Goal: Find specific page/section: Find specific page/section

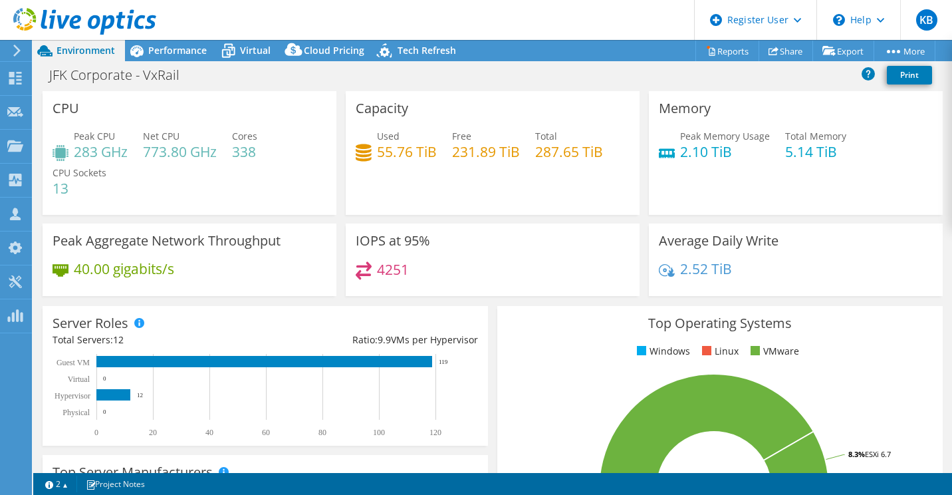
select select "USD"
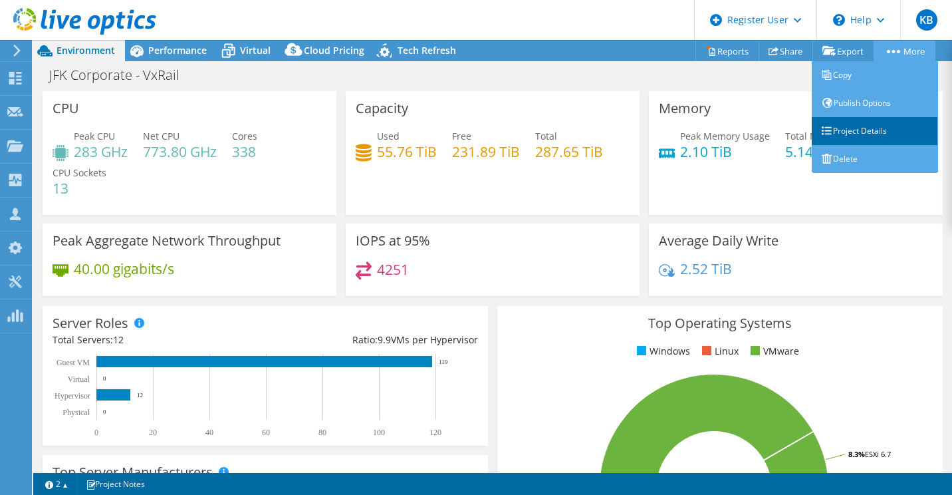
click at [879, 138] on link "Project Details" at bounding box center [875, 131] width 126 height 28
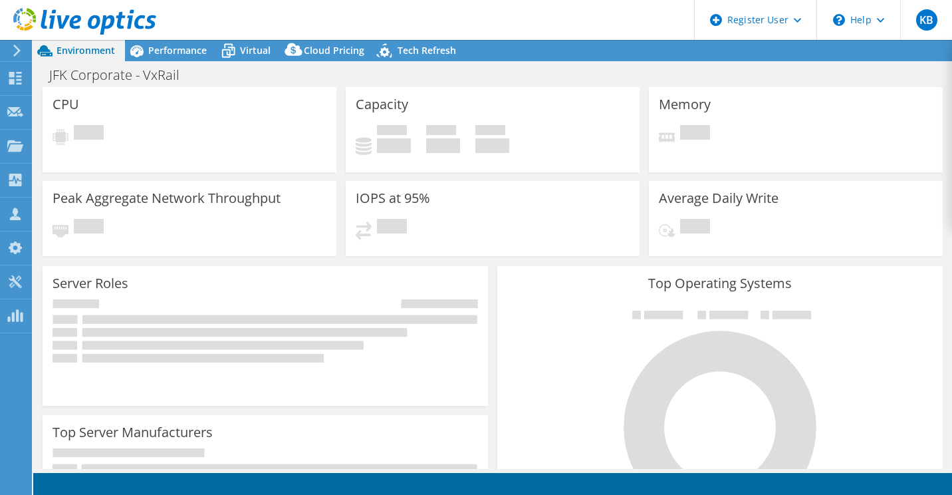
select select "USD"
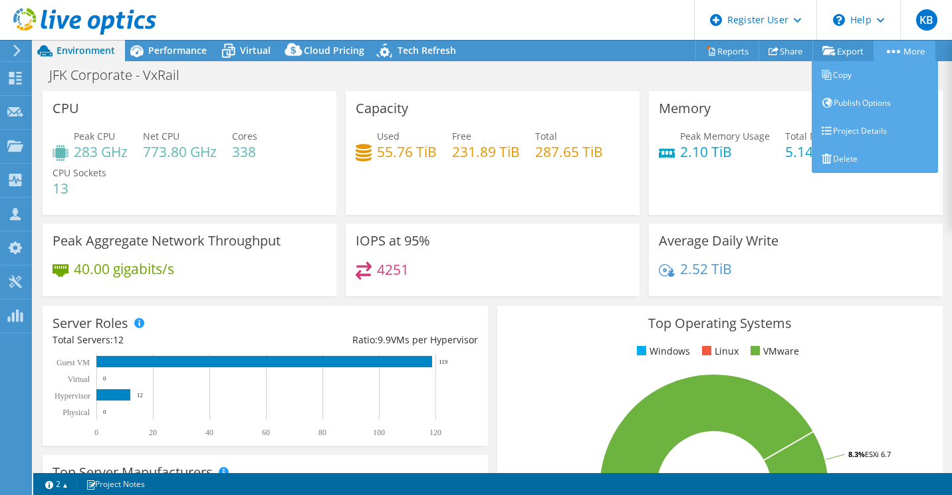
click at [912, 54] on link "More" at bounding box center [905, 51] width 62 height 21
click at [867, 129] on link "Project Details" at bounding box center [875, 131] width 126 height 28
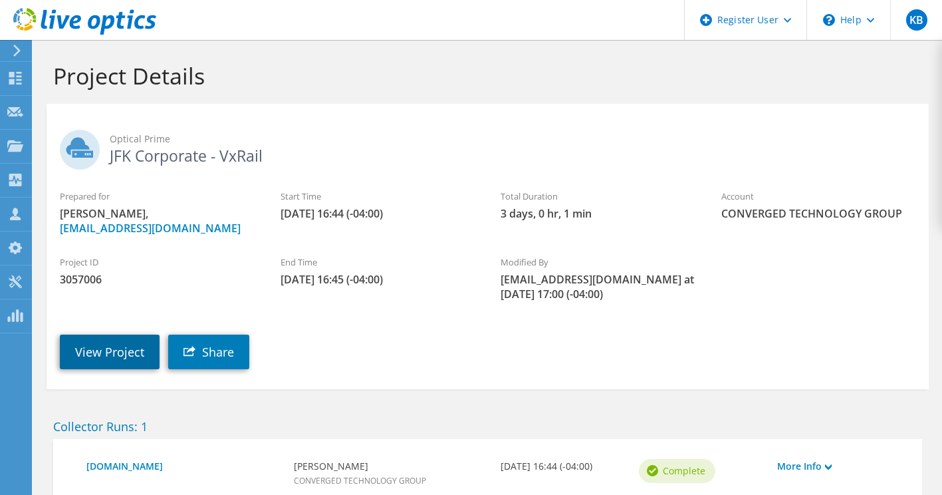
click at [98, 369] on link "View Project" at bounding box center [110, 351] width 100 height 35
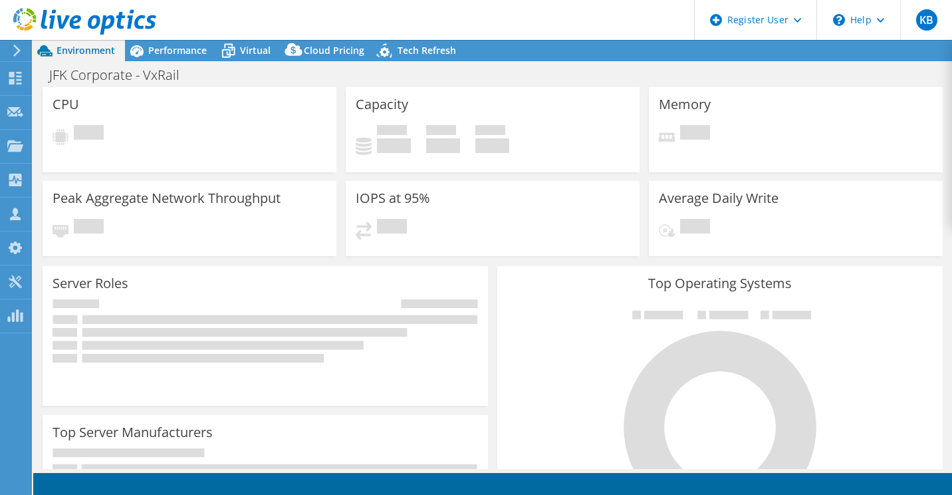
select select "USD"
radio input "true"
radio input "false"
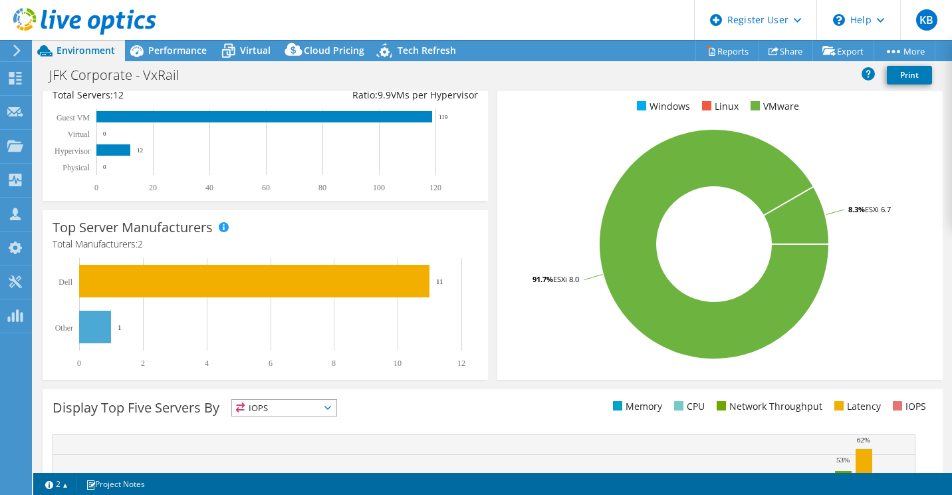
scroll to position [244, 0]
